Goal: Book appointment/travel/reservation

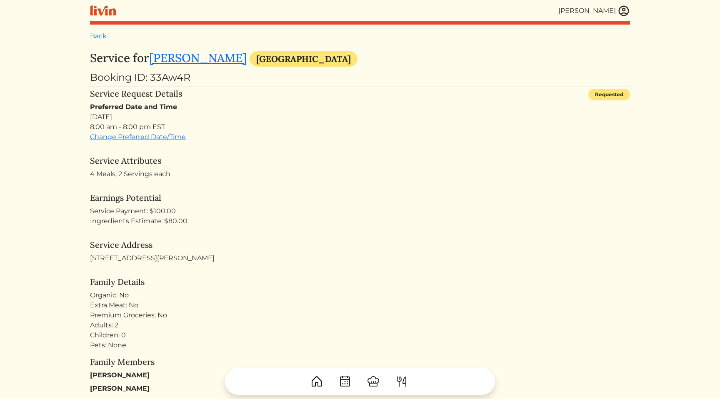
click at [529, 163] on h5 "Service Attributes" at bounding box center [360, 161] width 540 height 10
click at [371, 165] on h5 "Service Attributes" at bounding box center [360, 161] width 540 height 10
click at [376, 249] on h5 "Service Address" at bounding box center [360, 245] width 540 height 10
